Goal: Information Seeking & Learning: Compare options

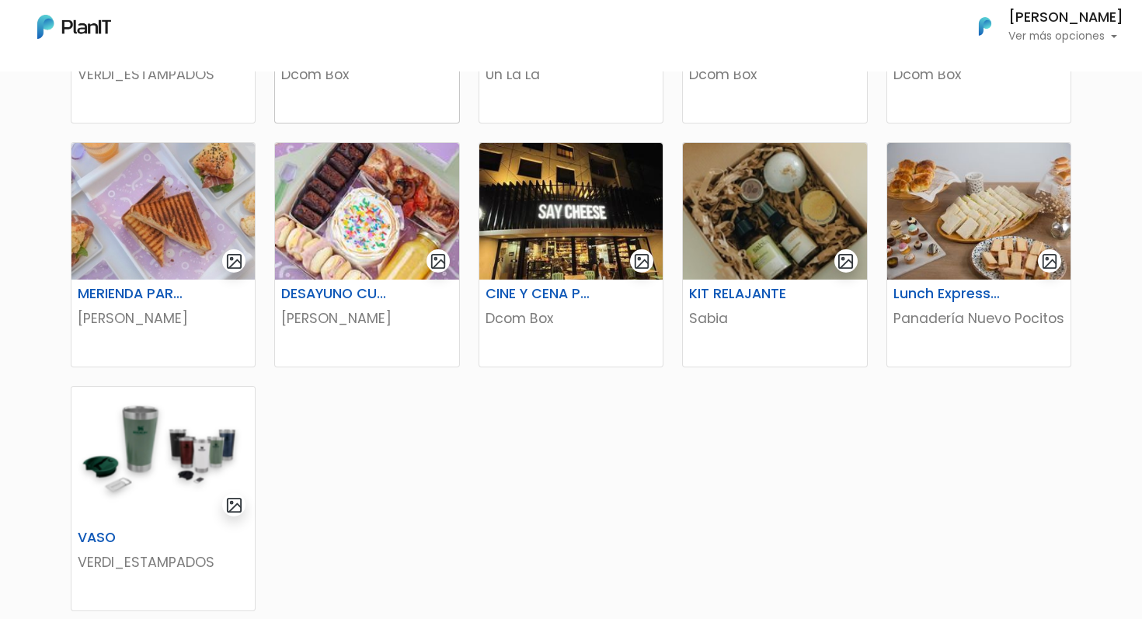
scroll to position [790, 0]
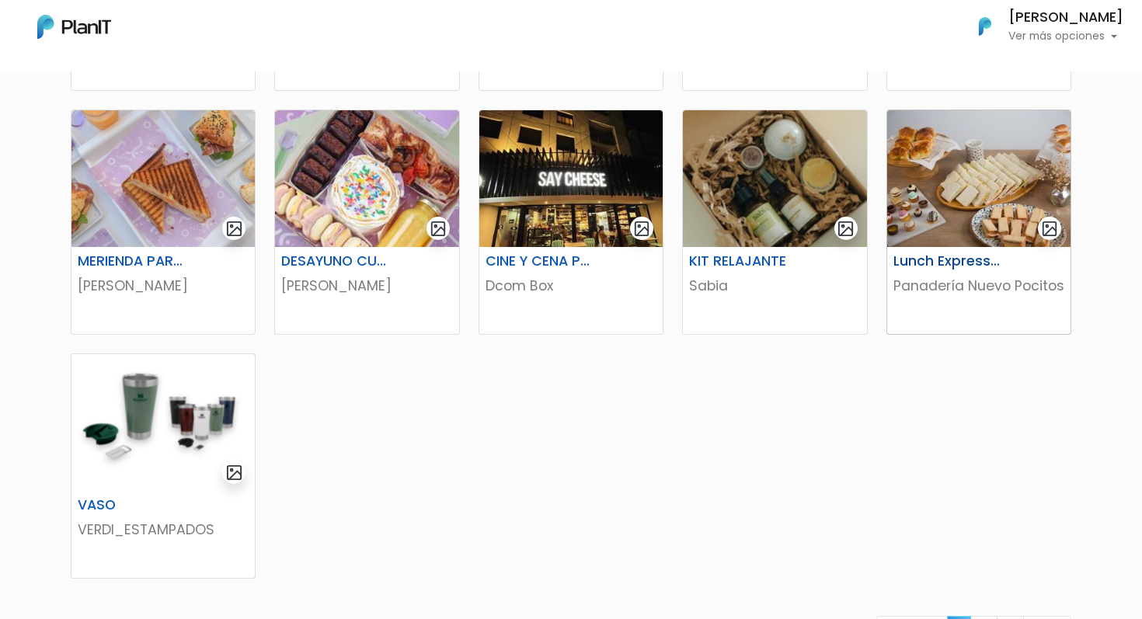
click at [944, 266] on h6 "Lunch Express 5 personas" at bounding box center [947, 261] width 127 height 16
click at [546, 264] on h6 "CINE Y CENA PARA 2" at bounding box center [539, 261] width 127 height 16
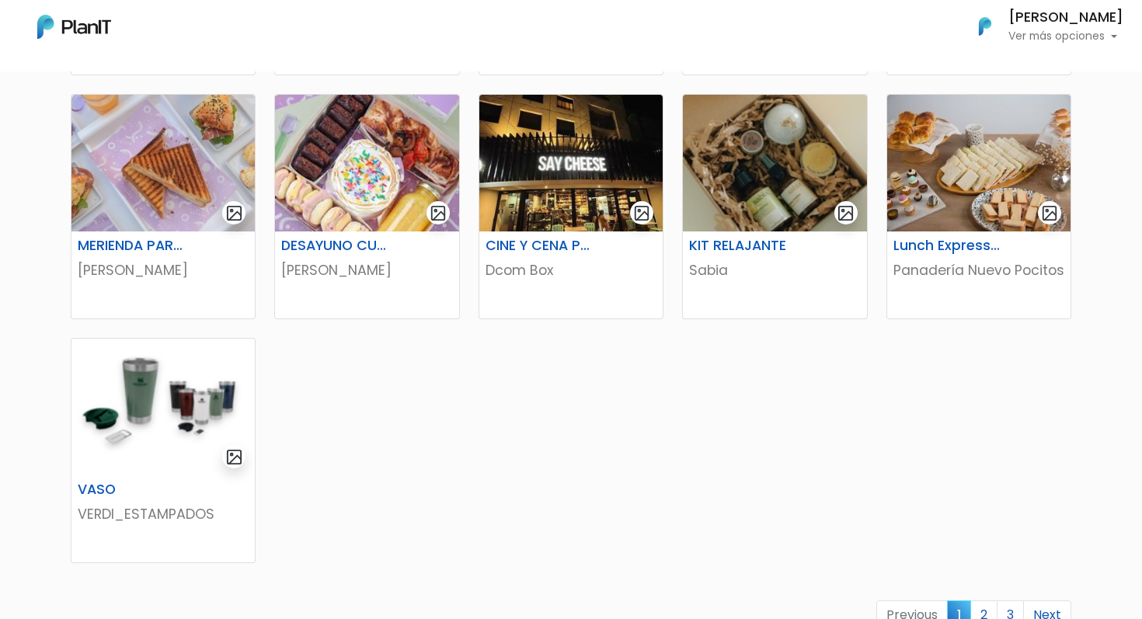
scroll to position [812, 0]
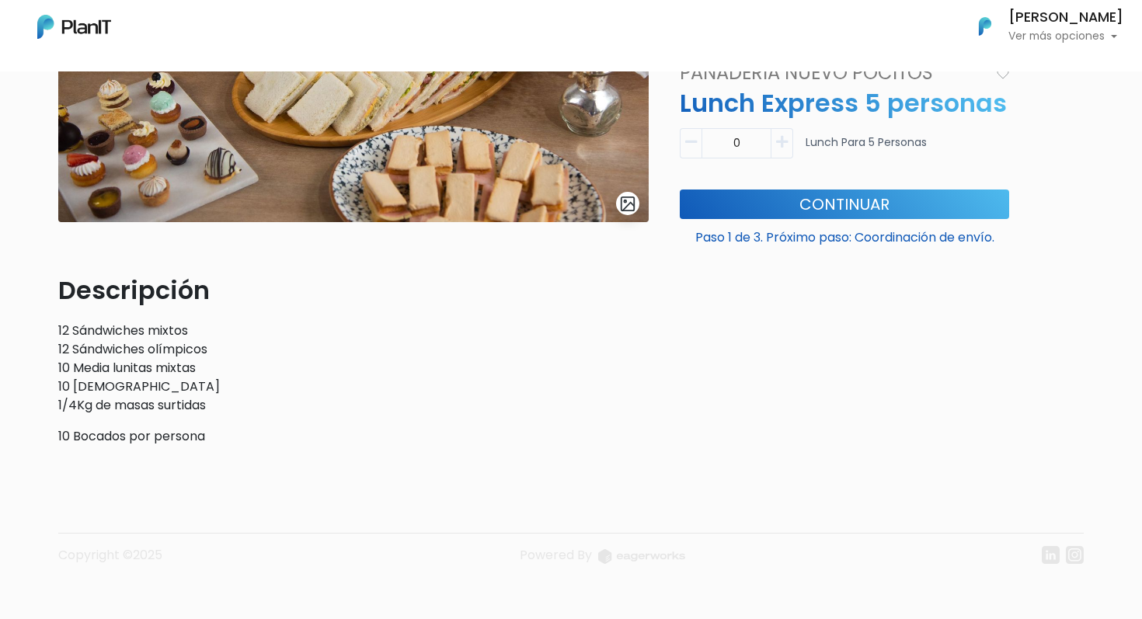
scroll to position [272, 0]
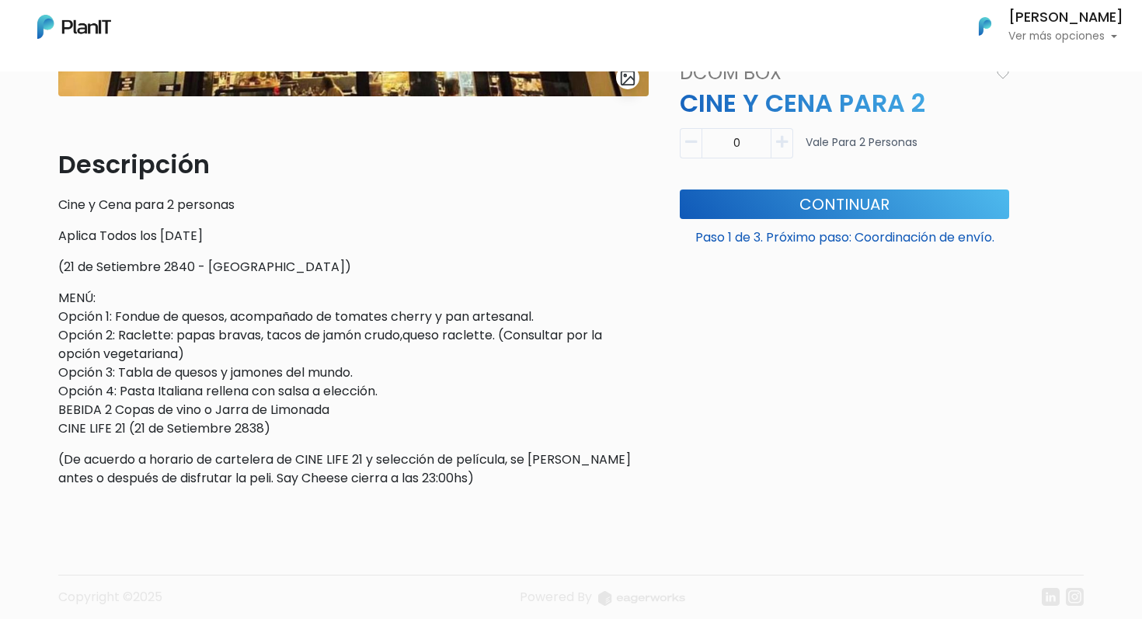
scroll to position [313, 0]
